Goal: Task Accomplishment & Management: Complete application form

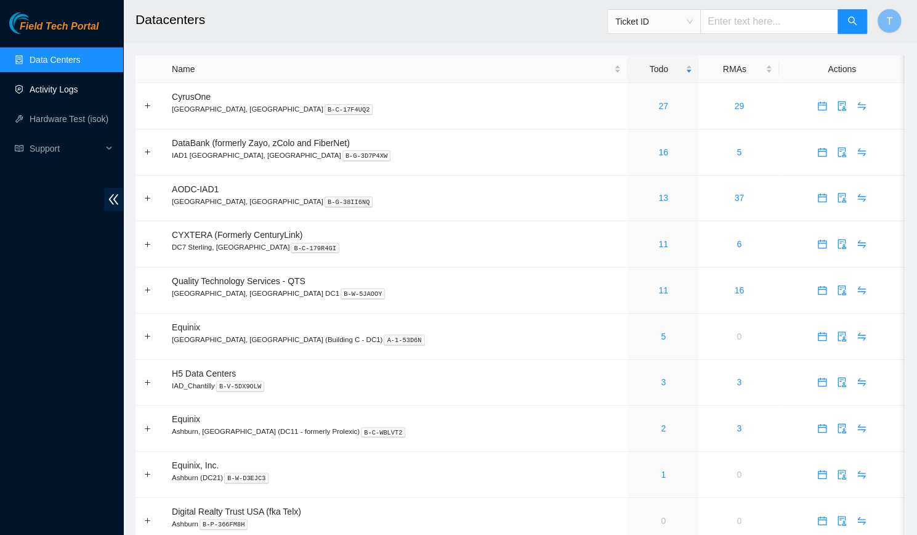
click at [34, 85] on link "Activity Logs" at bounding box center [54, 89] width 49 height 10
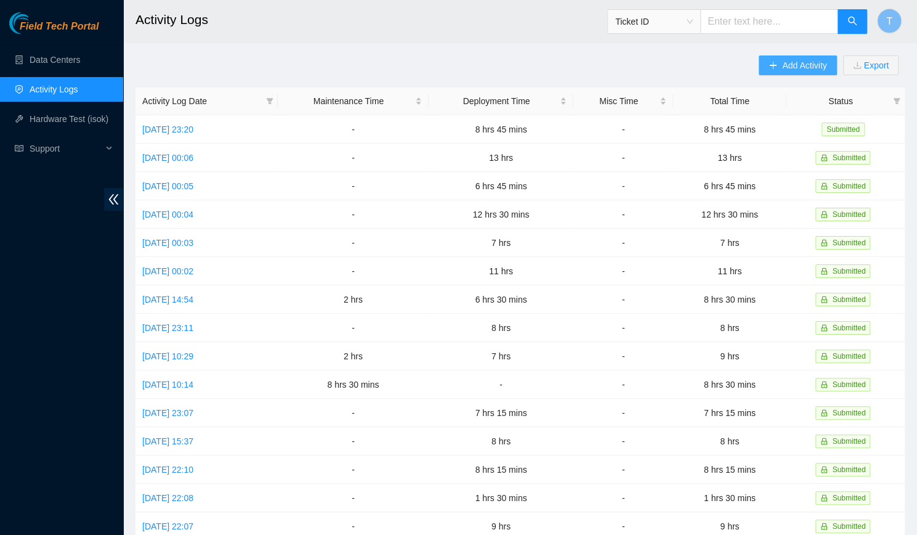
click at [766, 68] on button "Add Activity" at bounding box center [798, 65] width 78 height 20
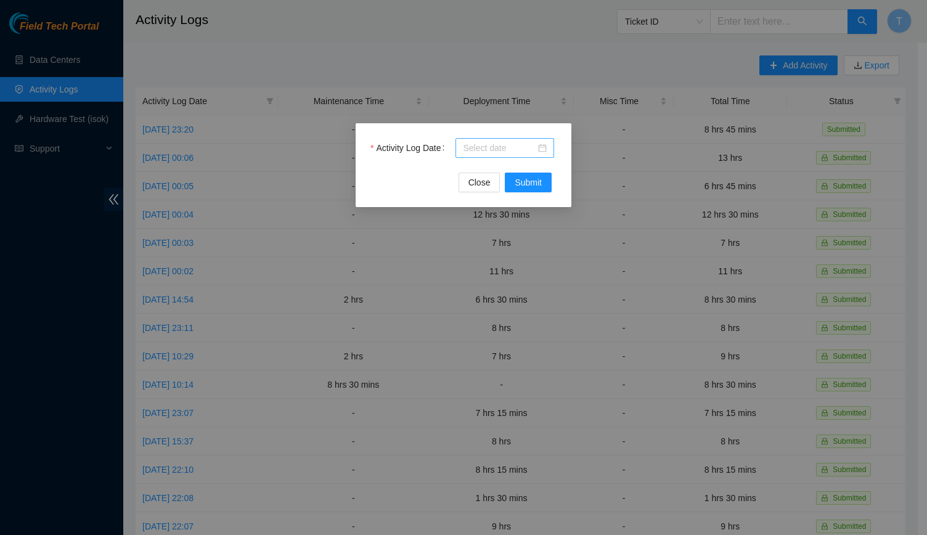
click at [467, 139] on div at bounding box center [504, 148] width 99 height 20
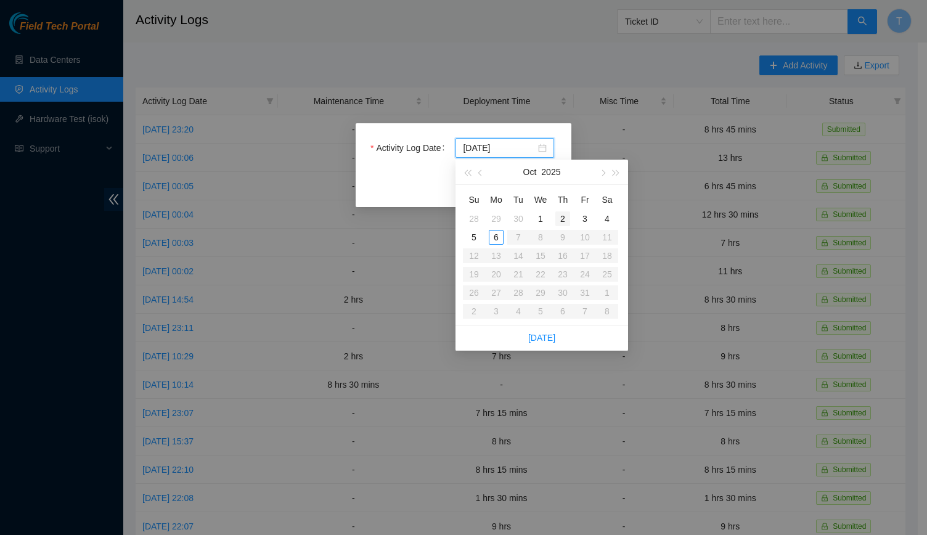
type input "[DATE]"
click at [559, 220] on div "2" at bounding box center [562, 218] width 15 height 15
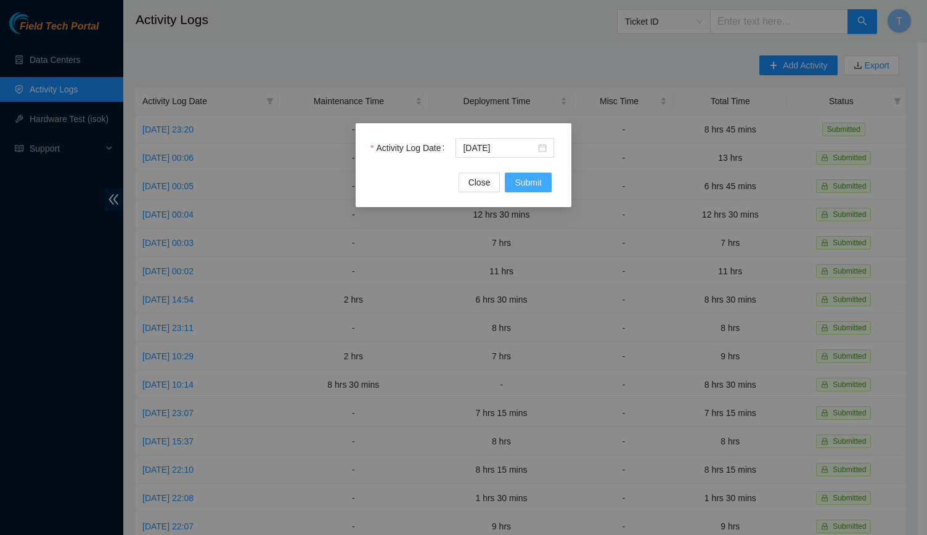
click at [525, 176] on span "Submit" at bounding box center [527, 183] width 27 height 14
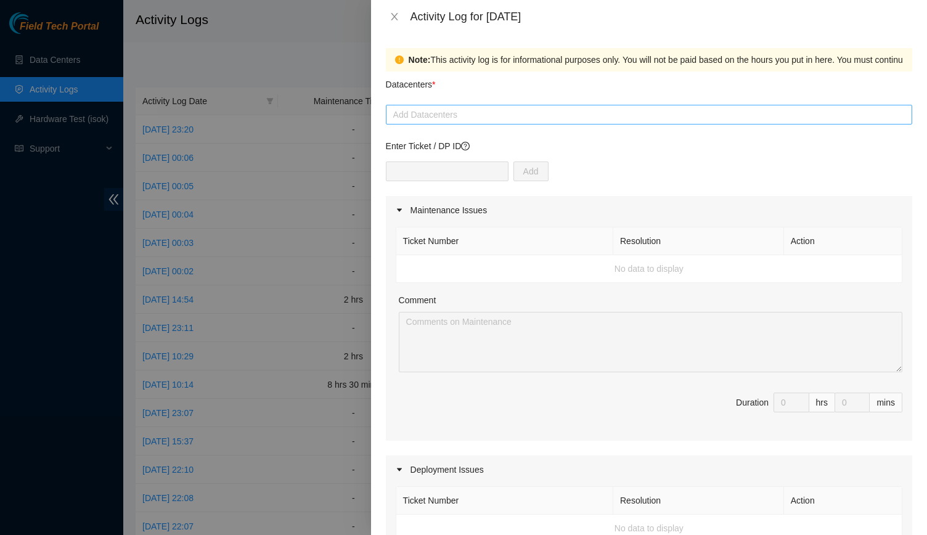
click at [474, 119] on div at bounding box center [649, 114] width 520 height 15
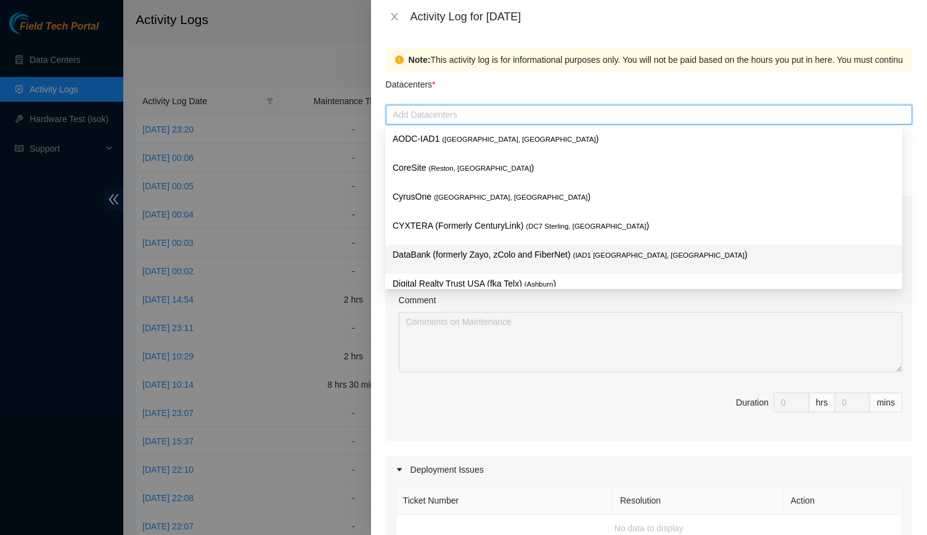
click at [489, 251] on p "DataBank (formerly Zayo, zColo and FiberNet) ( IAD1 [GEOGRAPHIC_DATA], [GEOGRAP…" at bounding box center [643, 255] width 502 height 14
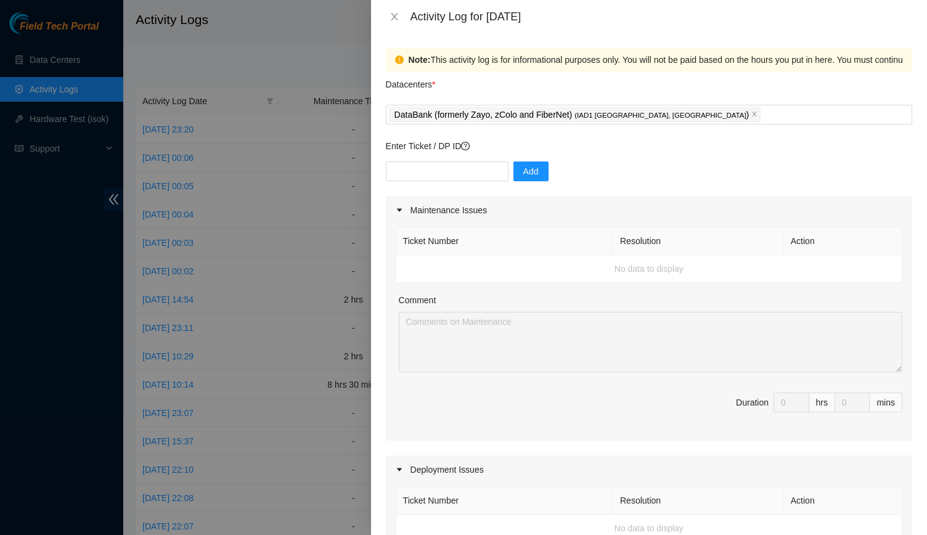
click at [564, 305] on div "Comment" at bounding box center [650, 302] width 503 height 18
click at [462, 172] on input "text" at bounding box center [447, 171] width 123 height 20
type input "DP83347"
click at [523, 169] on span "Add" at bounding box center [530, 171] width 15 height 14
click at [434, 178] on input "text" at bounding box center [447, 171] width 123 height 20
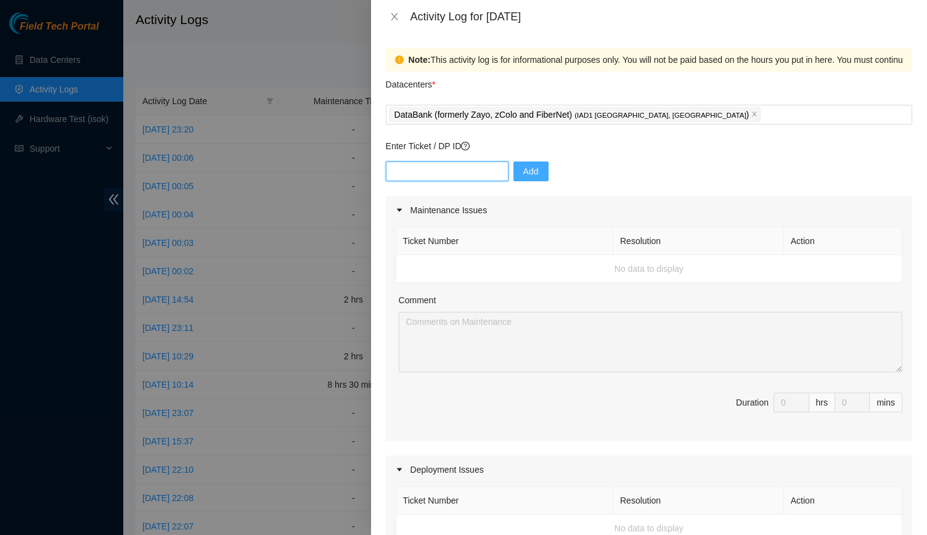
type input "DP83347"
click at [523, 176] on span "Add" at bounding box center [530, 171] width 15 height 14
click at [485, 173] on input "text" at bounding box center [447, 171] width 123 height 20
type input "DP83347"
click at [532, 176] on button "Add" at bounding box center [530, 171] width 35 height 20
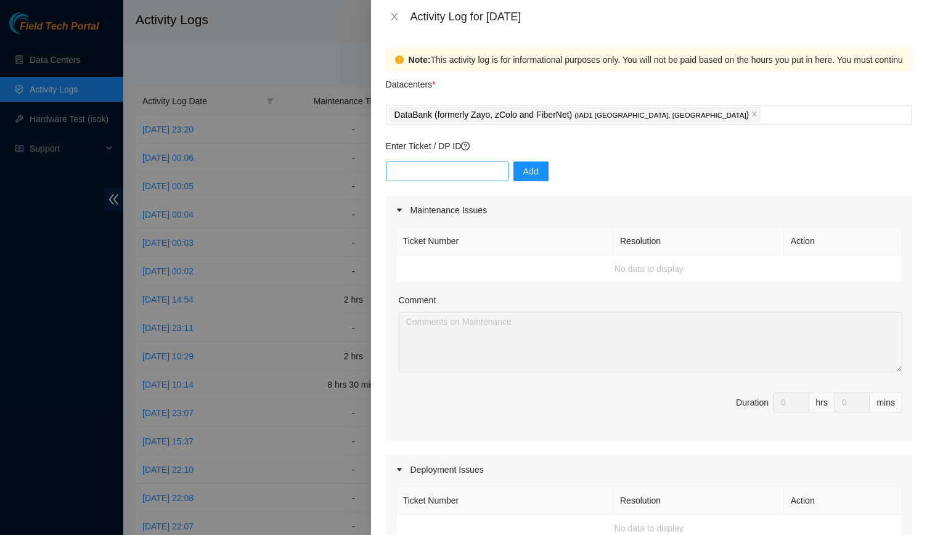
drag, startPoint x: 458, startPoint y: 161, endPoint x: 455, endPoint y: 171, distance: 10.3
click at [455, 171] on div "Enter Ticket / DP ID Add" at bounding box center [649, 167] width 526 height 57
click at [455, 171] on input "text" at bounding box center [447, 171] width 123 height 20
paste input "DP83538"
type input "DP83538"
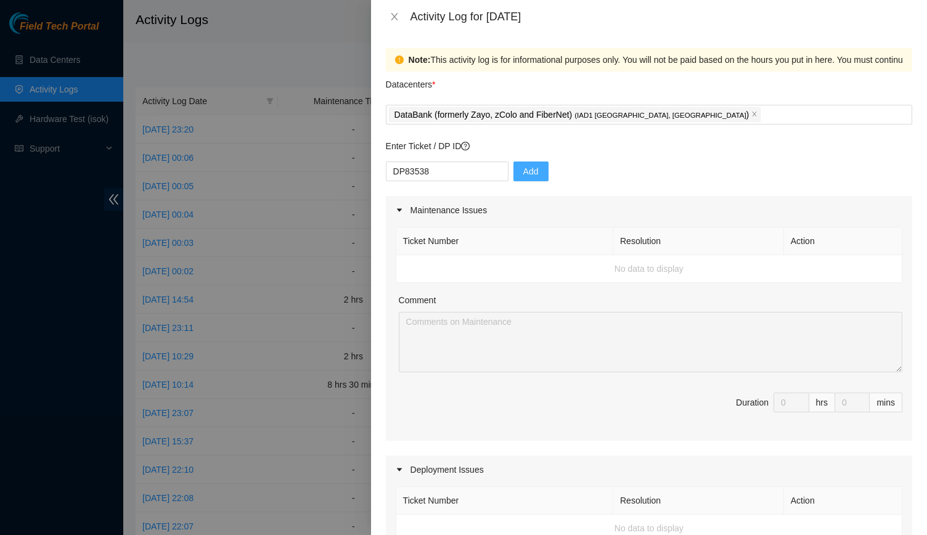
click at [513, 177] on button "Add" at bounding box center [530, 171] width 35 height 20
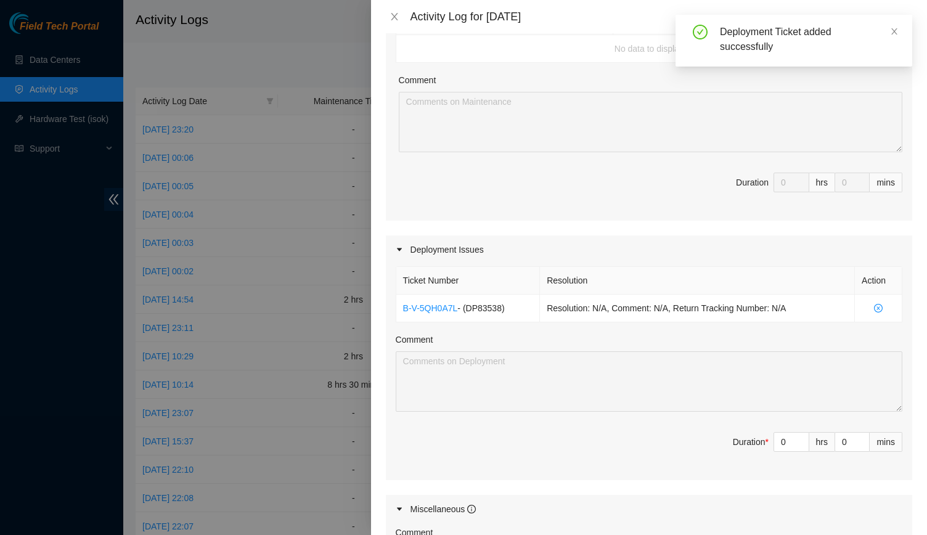
scroll to position [229, 0]
